Goal: Information Seeking & Learning: Learn about a topic

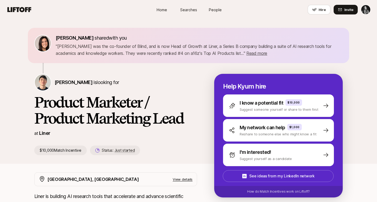
click at [190, 7] on span "Searches" at bounding box center [188, 10] width 17 height 6
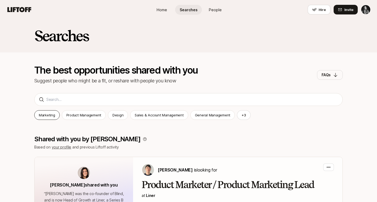
click at [50, 114] on p "Marketing" at bounding box center [47, 115] width 16 height 5
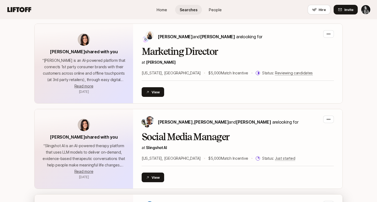
scroll to position [211, 0]
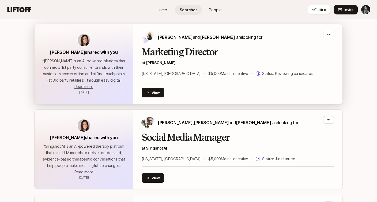
click at [191, 50] on h2 "Marketing Director" at bounding box center [238, 52] width 192 height 11
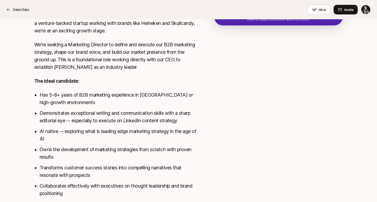
scroll to position [237, 0]
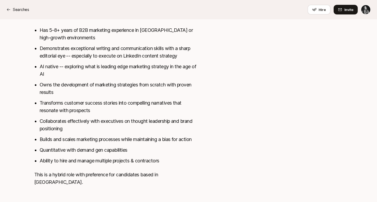
click at [65, 56] on li "Demonstrates exceptional writing and communication skills with a sharp editoria…" at bounding box center [119, 52] width 158 height 15
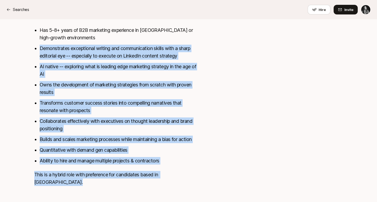
drag, startPoint x: 65, startPoint y: 56, endPoint x: 177, endPoint y: 168, distance: 158.1
click at [177, 168] on div "[PERSON_NAME] is an AI-powered platform that helps consumer brands bridge their…" at bounding box center [115, 66] width 163 height 253
click at [182, 173] on p "This is a hybrid role with preference for candidates based in [GEOGRAPHIC_DATA]." at bounding box center [115, 178] width 163 height 15
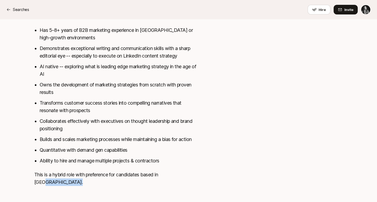
click at [182, 173] on p "This is a hybrid role with preference for candidates based in [GEOGRAPHIC_DATA]." at bounding box center [115, 178] width 163 height 15
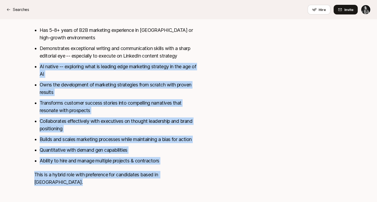
drag, startPoint x: 182, startPoint y: 173, endPoint x: 182, endPoint y: 77, distance: 96.5
click at [182, 77] on div "[PERSON_NAME] is an AI-powered platform that helps consumer brands bridge their…" at bounding box center [115, 66] width 163 height 253
click at [182, 77] on li "AI native -- exploring what is leading edge marketing strategy in the age of AI" at bounding box center [119, 70] width 158 height 15
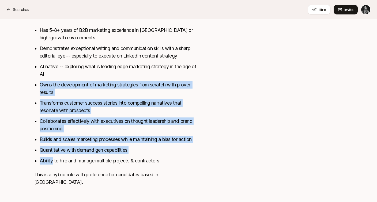
drag, startPoint x: 182, startPoint y: 77, endPoint x: 202, endPoint y: 158, distance: 83.6
click at [201, 157] on div "[US_STATE], [GEOGRAPHIC_DATA] View details [PERSON_NAME] is an AI-powered platf…" at bounding box center [189, 55] width 322 height 273
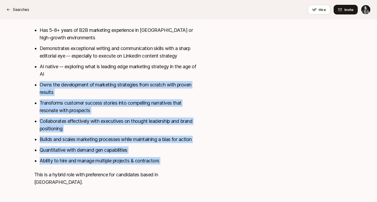
click at [202, 158] on div "[US_STATE], [GEOGRAPHIC_DATA] View details [PERSON_NAME] is an AI-powered platf…" at bounding box center [189, 55] width 322 height 273
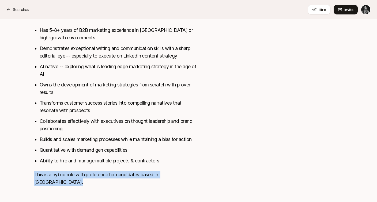
drag, startPoint x: 202, startPoint y: 158, endPoint x: 245, endPoint y: 162, distance: 43.9
click at [242, 161] on div "[US_STATE], [GEOGRAPHIC_DATA] View details [PERSON_NAME] is an AI-powered platf…" at bounding box center [189, 55] width 322 height 273
click at [245, 162] on div at bounding box center [278, 52] width 129 height 267
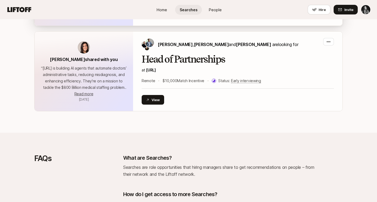
scroll to position [824, 0]
